Goal: Task Accomplishment & Management: Use online tool/utility

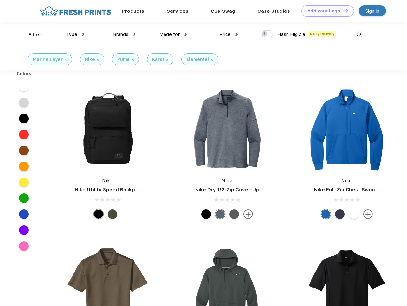
scroll to position [0, 0]
click at [325, 11] on link "Add your Logo Design Tool" at bounding box center [327, 10] width 53 height 11
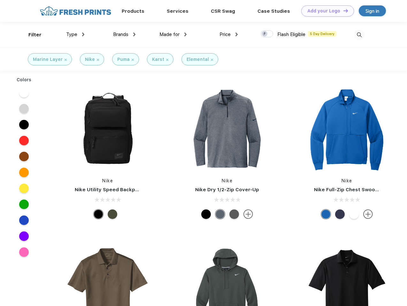
click at [0, 0] on div "Design Tool" at bounding box center [0, 0] width 0 height 0
click at [342, 11] on link "Add your Logo Design Tool" at bounding box center [327, 10] width 53 height 11
click at [31, 35] on div "Filter" at bounding box center [34, 34] width 13 height 7
click at [75, 34] on span "Type" at bounding box center [71, 35] width 11 height 6
click at [124, 34] on span "Brands" at bounding box center [120, 35] width 15 height 6
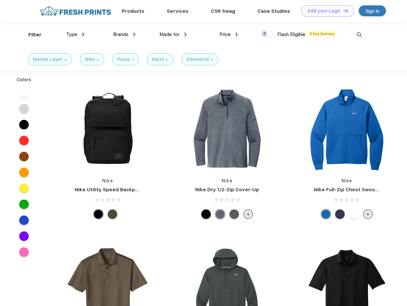
click at [173, 34] on span "Made for" at bounding box center [169, 35] width 20 height 6
click at [229, 34] on span "Price" at bounding box center [224, 35] width 11 height 6
click at [267, 34] on div at bounding box center [266, 33] width 12 height 7
click at [265, 34] on input "checkbox" at bounding box center [262, 32] width 4 height 4
click at [359, 35] on img at bounding box center [359, 35] width 11 height 11
